Goal: Find contact information: Find contact information

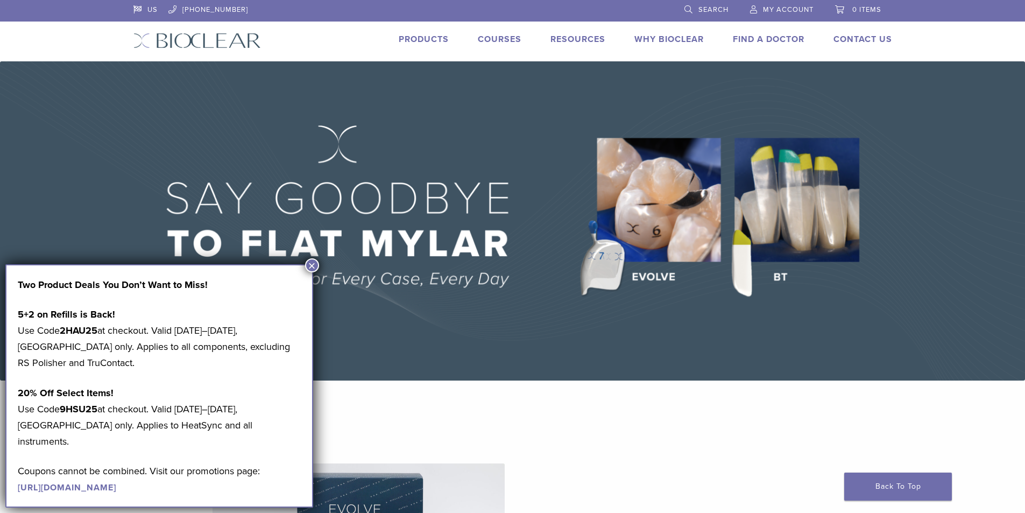
click at [426, 35] on link "Products" at bounding box center [424, 39] width 50 height 11
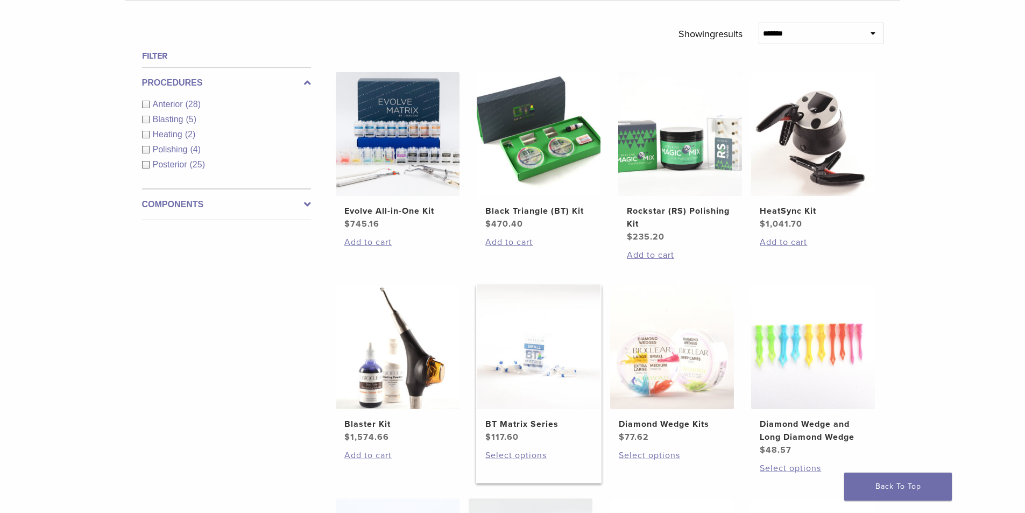
scroll to position [377, 0]
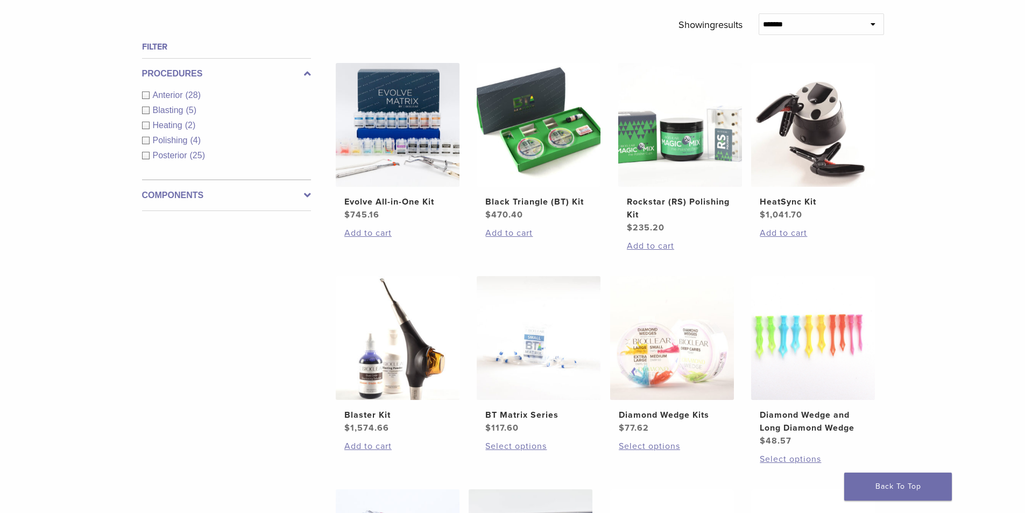
click at [172, 96] on span "Anterior" at bounding box center [169, 94] width 33 height 9
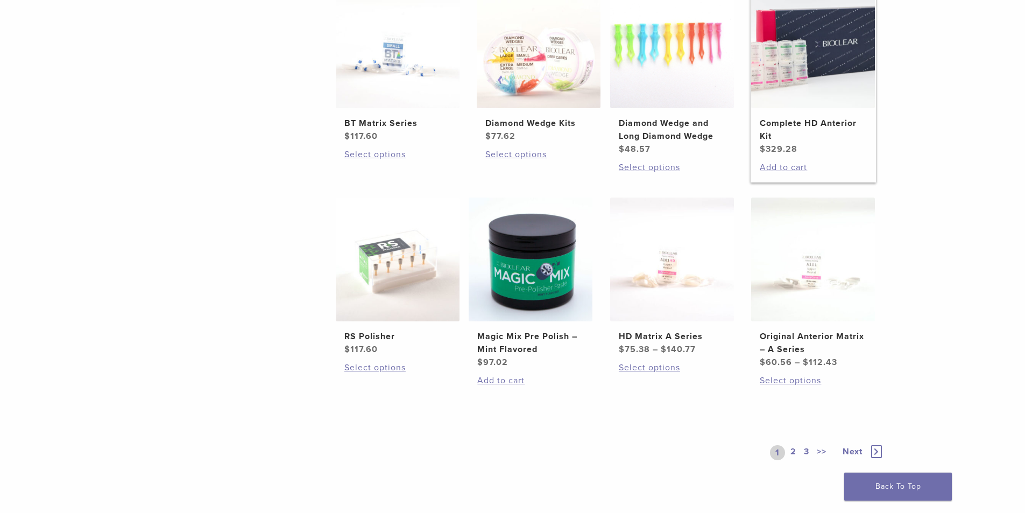
scroll to position [700, 0]
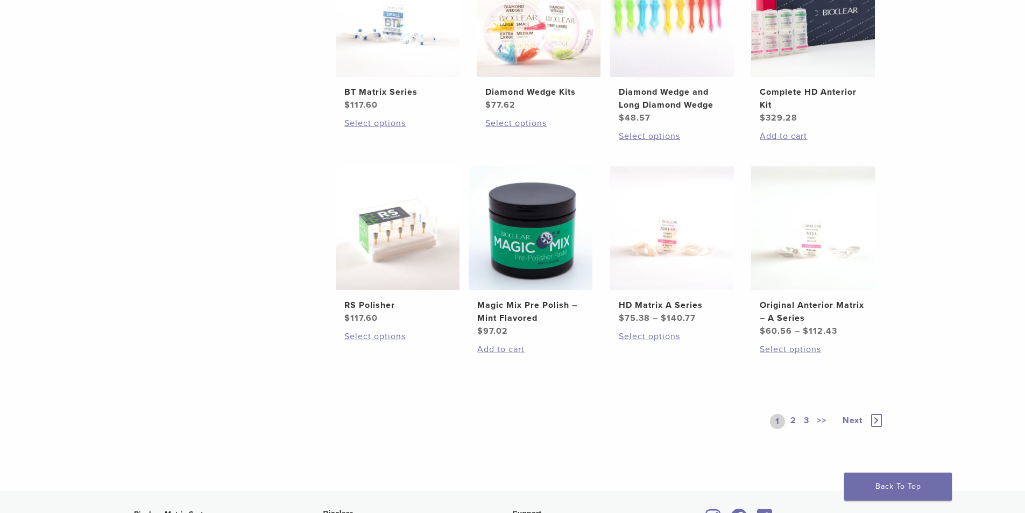
click at [791, 418] on link "2" at bounding box center [794, 421] width 10 height 15
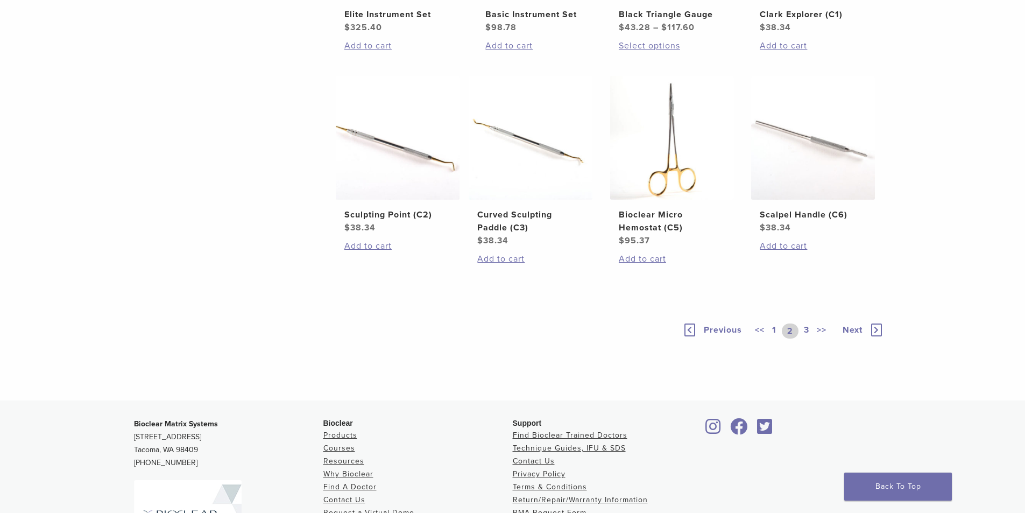
scroll to position [754, 0]
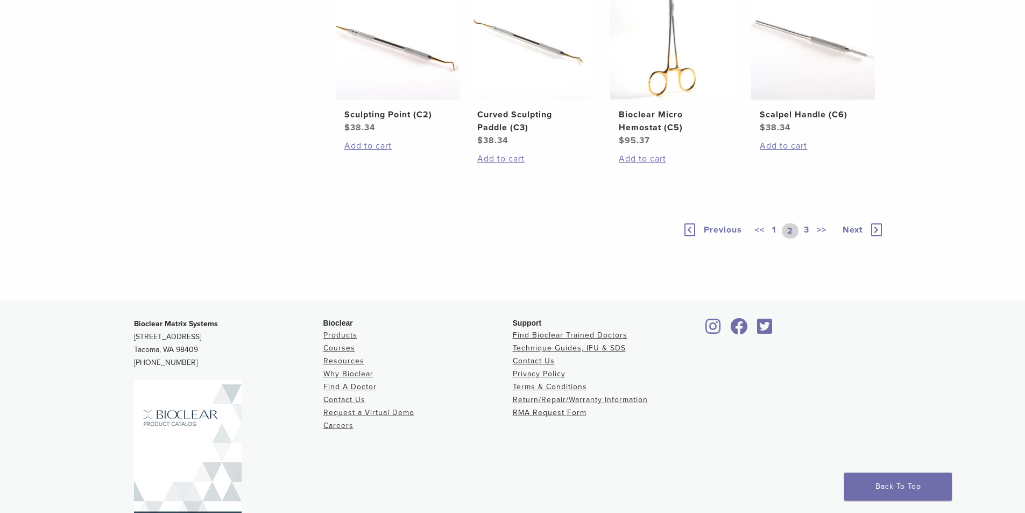
click at [807, 238] on link "3" at bounding box center [807, 230] width 10 height 15
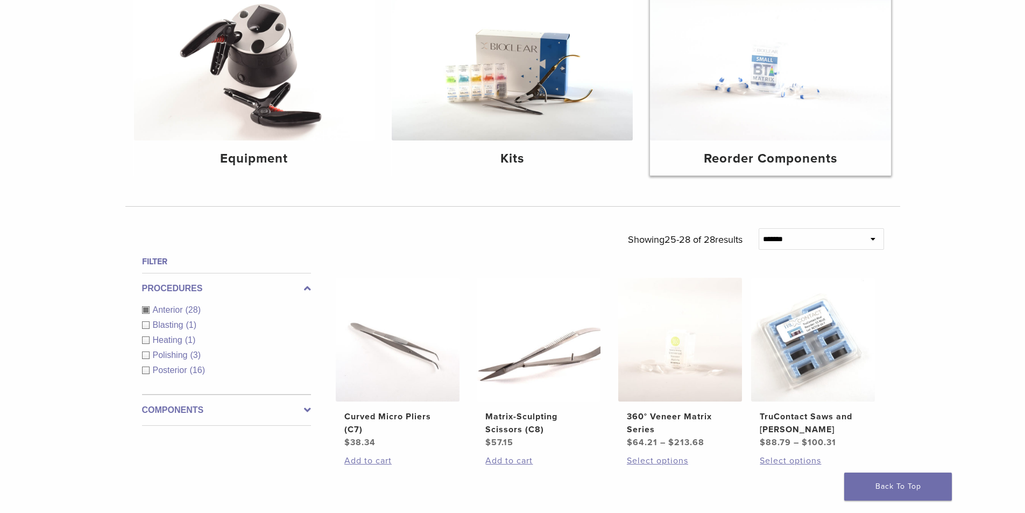
scroll to position [132, 0]
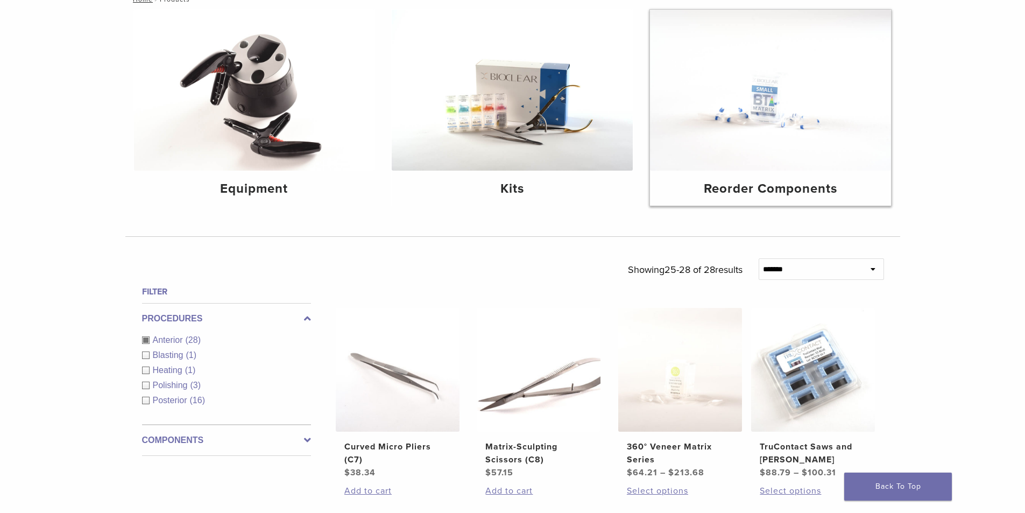
click at [782, 160] on img at bounding box center [770, 90] width 241 height 161
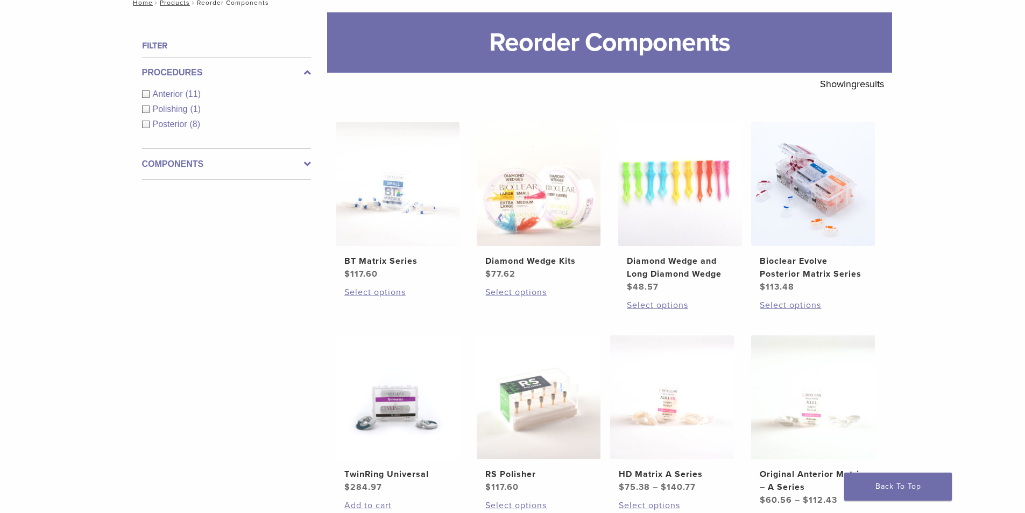
scroll to position [108, 0]
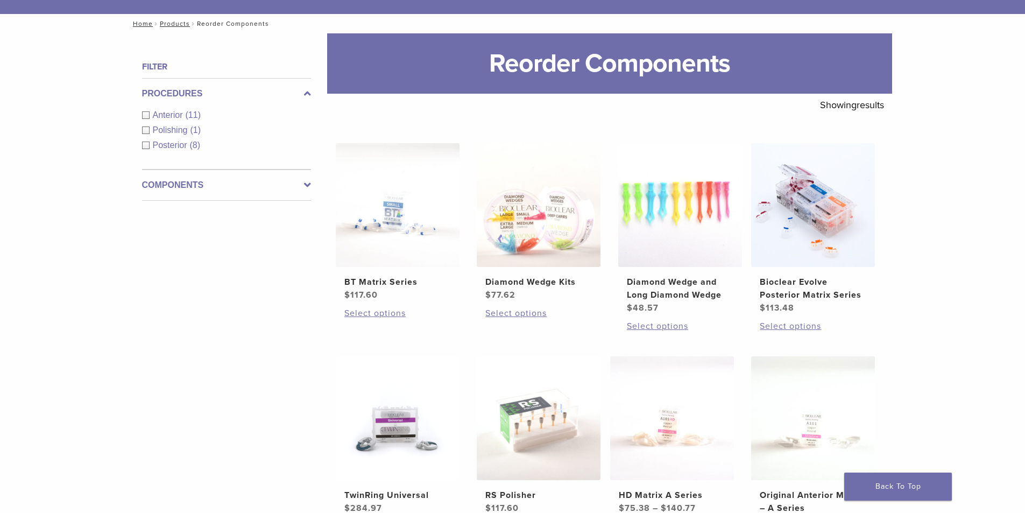
click at [954, 144] on div "**********" at bounding box center [512, 463] width 1025 height 861
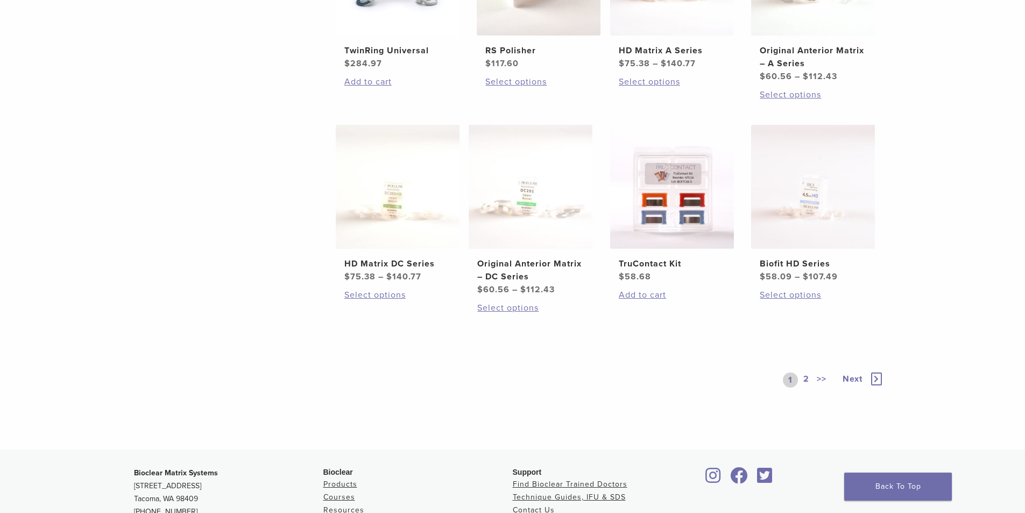
scroll to position [592, 0]
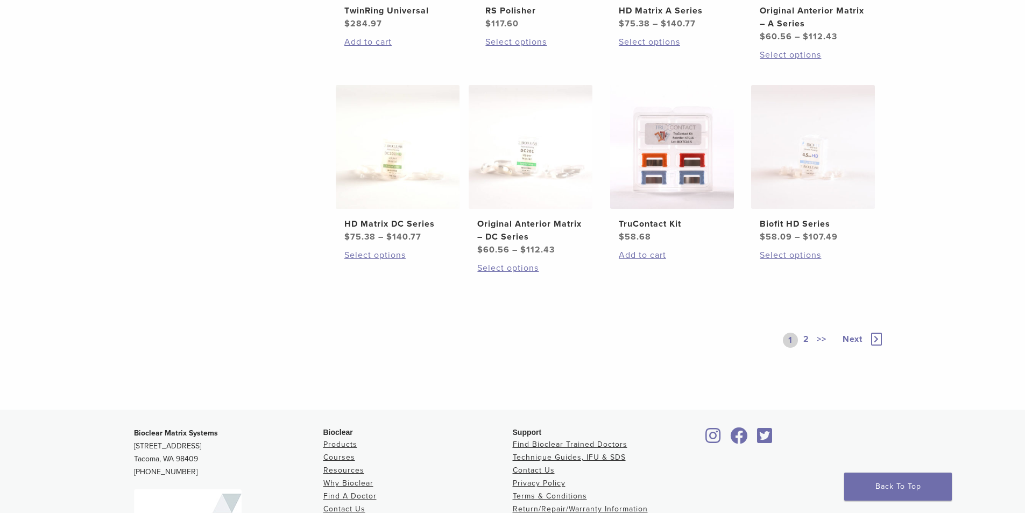
click at [852, 338] on span "Next" at bounding box center [853, 339] width 20 height 11
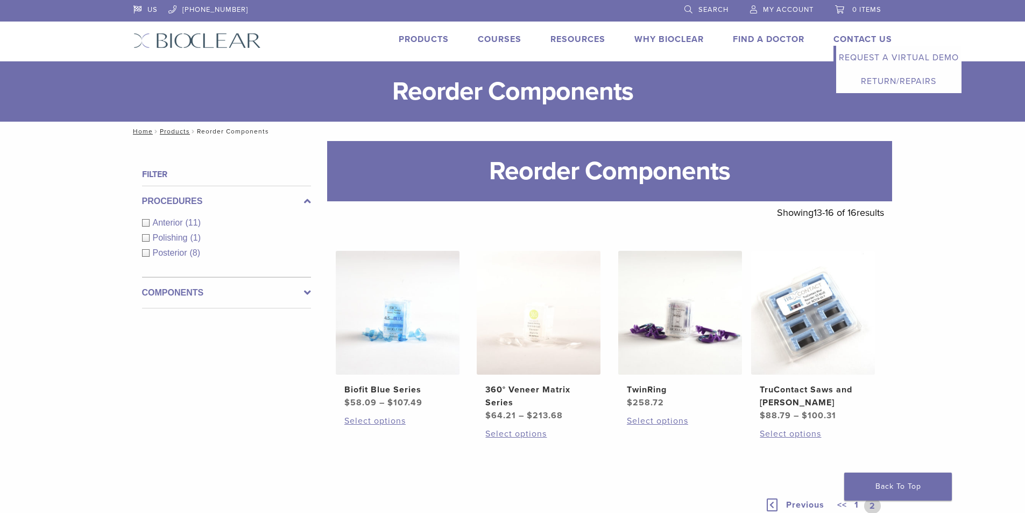
click at [866, 38] on link "Contact Us" at bounding box center [863, 39] width 59 height 11
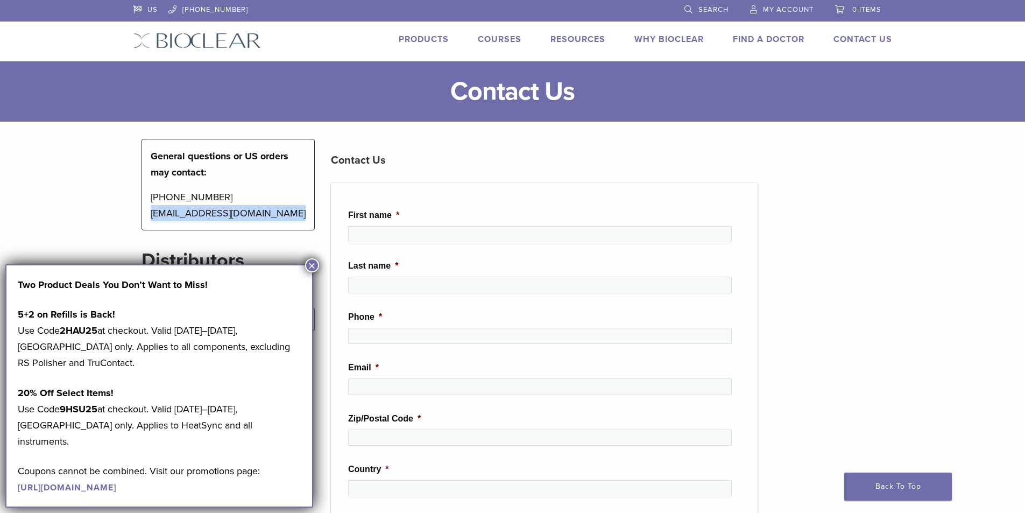
drag, startPoint x: 285, startPoint y: 214, endPoint x: 149, endPoint y: 219, distance: 136.3
click at [149, 219] on div "General questions or US orders may contact: 1-855-712-5327 contactus@bioclearma…" at bounding box center [229, 185] width 174 height 92
copy p "contactus@bioclearmatrix.com"
